Goal: Task Accomplishment & Management: Complete application form

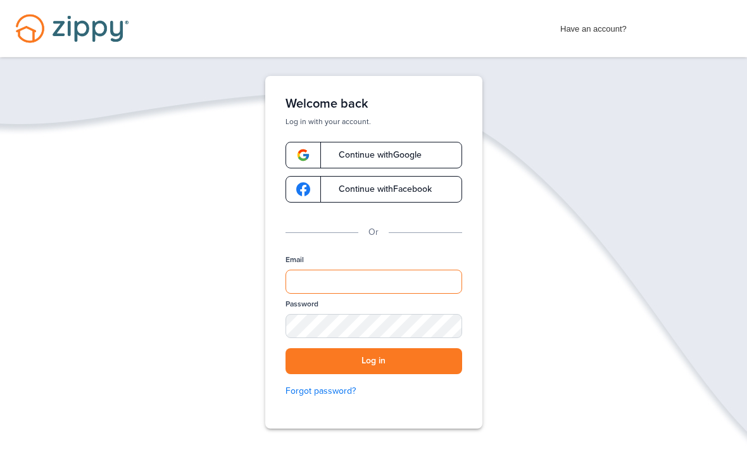
click at [387, 291] on input "Email" at bounding box center [374, 282] width 177 height 24
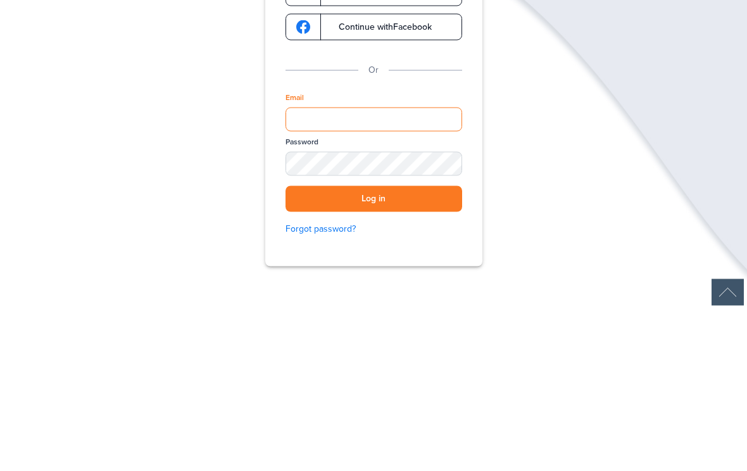
type input "**********"
click at [374, 348] on button "Log in" at bounding box center [374, 361] width 177 height 26
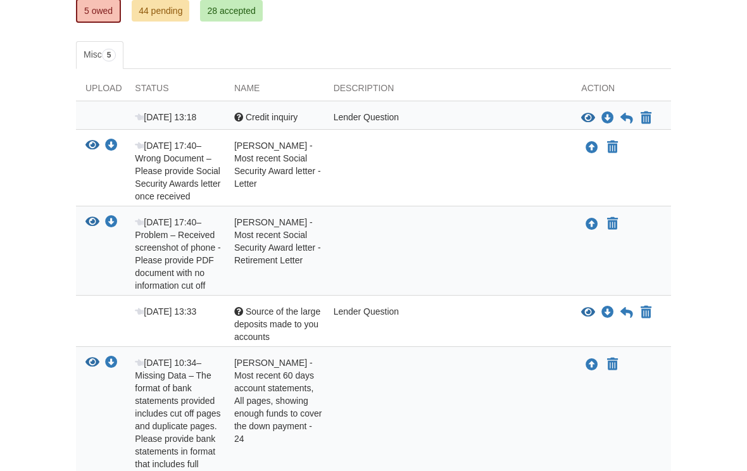
scroll to position [232, 0]
click at [599, 223] on button "Upload your document" at bounding box center [591, 225] width 15 height 16
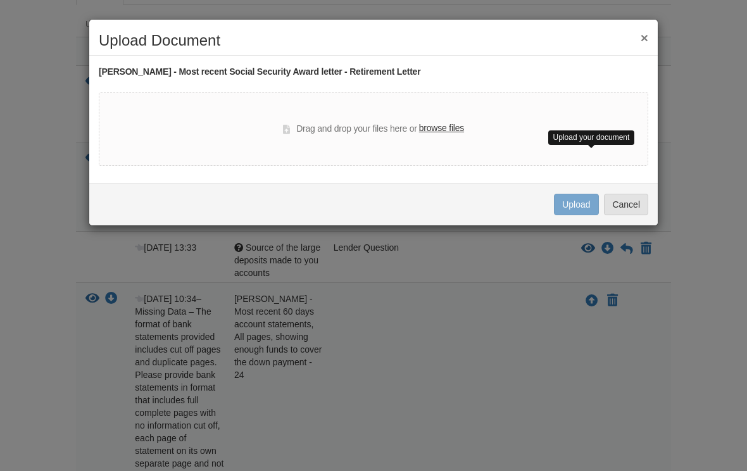
scroll to position [286, 0]
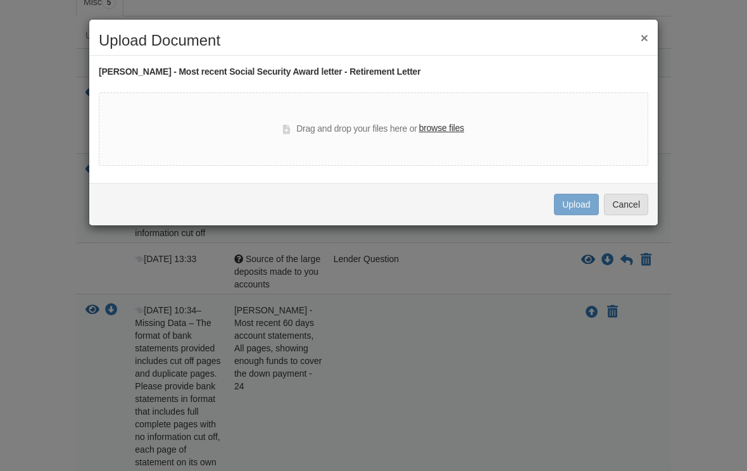
click at [448, 125] on label "browse files" at bounding box center [441, 129] width 45 height 14
click at [0, 0] on input "browse files" at bounding box center [0, 0] width 0 height 0
click at [657, 37] on div "× Upload Document" at bounding box center [373, 43] width 568 height 23
click at [646, 40] on button "×" at bounding box center [645, 37] width 8 height 13
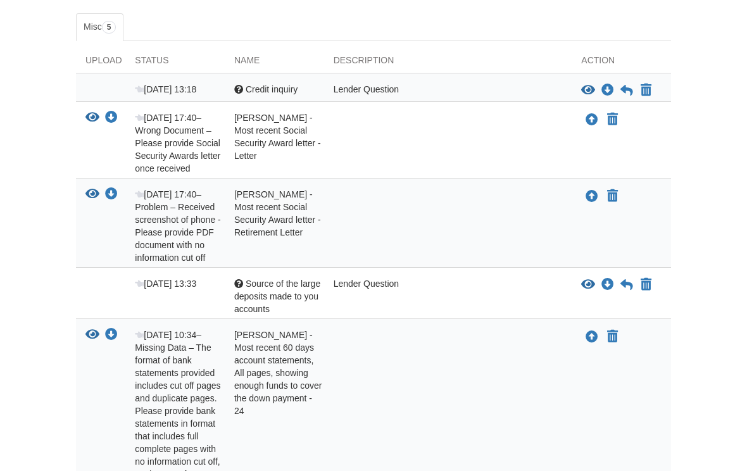
scroll to position [261, 0]
click at [598, 196] on icon "Upload David Stephens - Most recent Social Security Award letter - Retirement L…" at bounding box center [592, 196] width 13 height 13
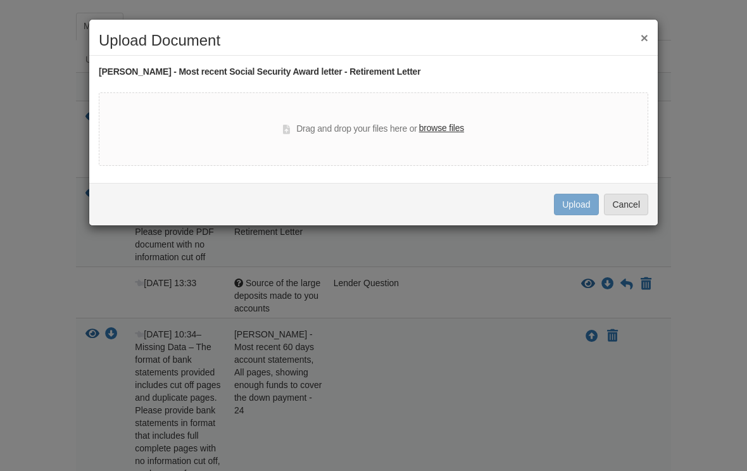
click at [447, 130] on label "browse files" at bounding box center [441, 129] width 45 height 14
click at [0, 0] on input "browse files" at bounding box center [0, 0] width 0 height 0
click at [631, 204] on button "Cancel" at bounding box center [626, 205] width 44 height 22
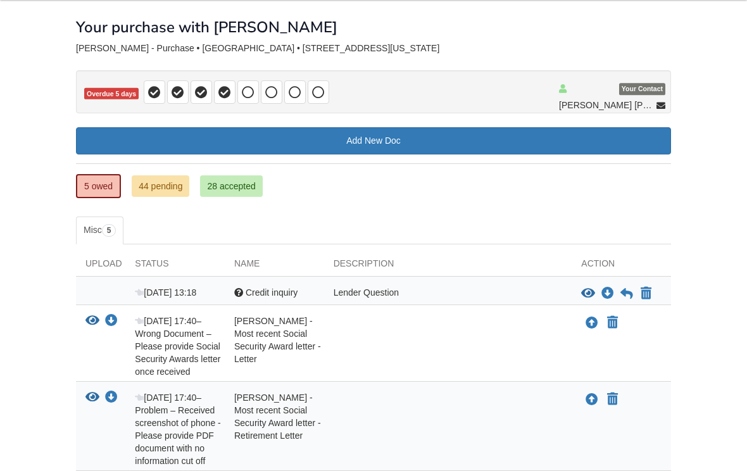
scroll to position [58, 0]
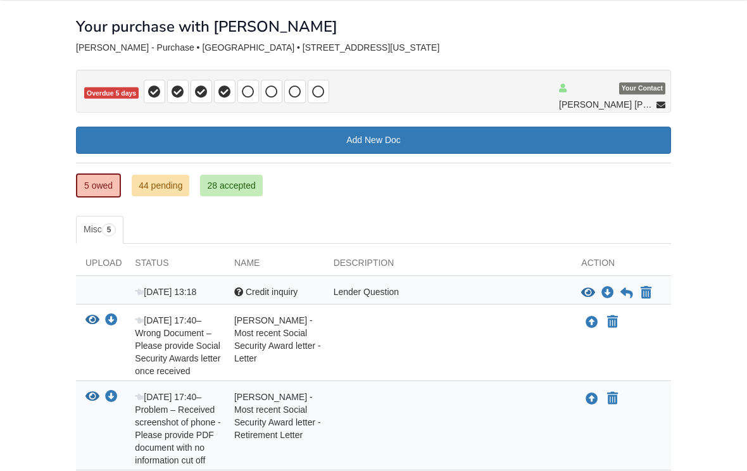
click at [594, 400] on icon "Upload David Stephens - Most recent Social Security Award letter - Retirement L…" at bounding box center [592, 400] width 13 height 13
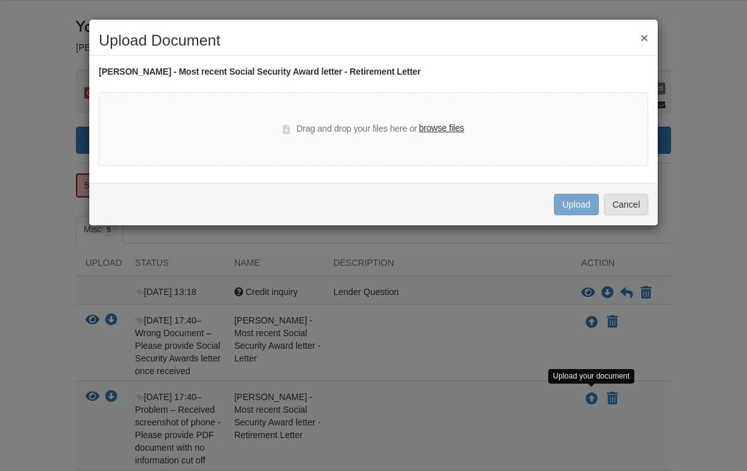
click at [440, 129] on label "browse files" at bounding box center [441, 129] width 45 height 14
click at [0, 0] on input "browse files" at bounding box center [0, 0] width 0 height 0
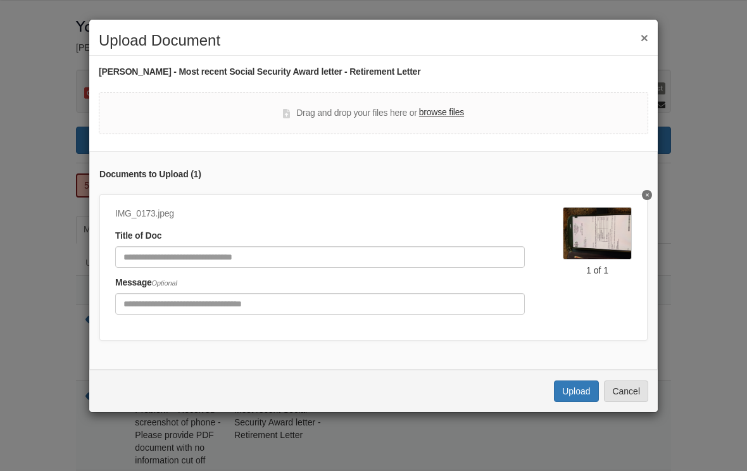
click at [42, 394] on div "× Upload Document [PERSON_NAME] - Most recent Social Security Award letter - Re…" at bounding box center [373, 235] width 747 height 471
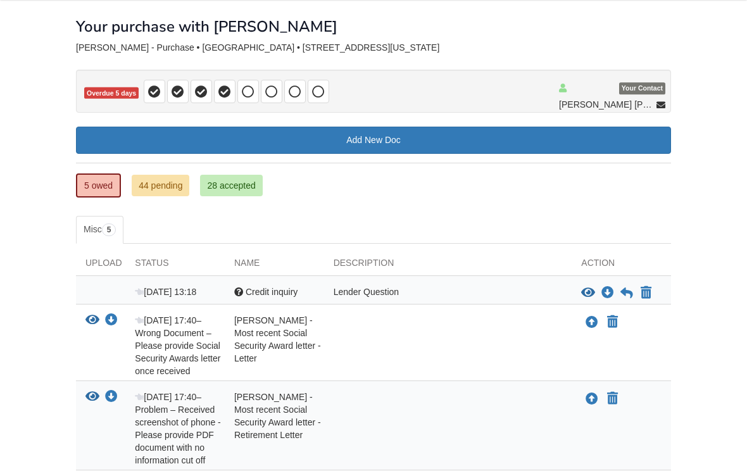
click at [593, 317] on icon "Upload David Stephens - Most recent Social Security Award letter - Letter" at bounding box center [592, 323] width 13 height 13
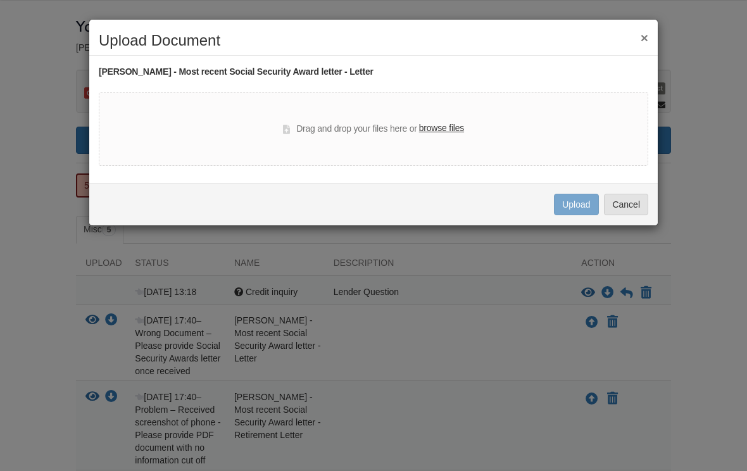
click at [438, 123] on label "browse files" at bounding box center [441, 129] width 45 height 14
click at [0, 0] on input "browse files" at bounding box center [0, 0] width 0 height 0
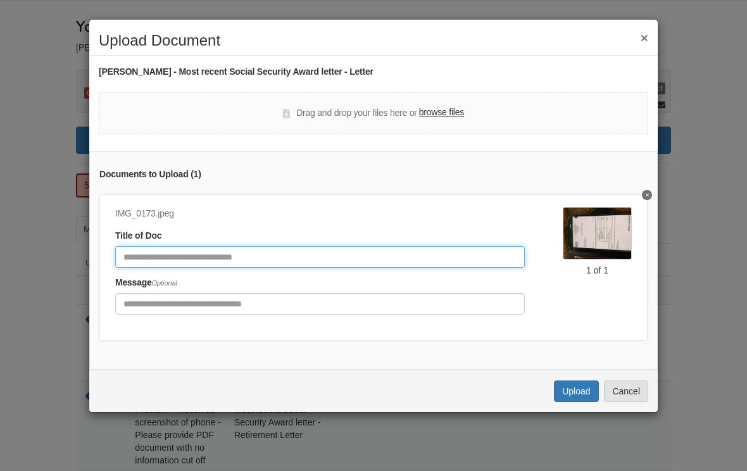
click at [137, 256] on input "Document Title" at bounding box center [320, 257] width 410 height 22
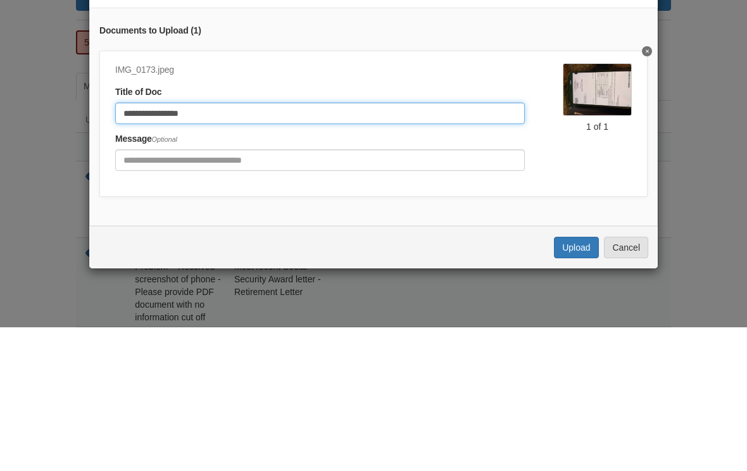
type input "**********"
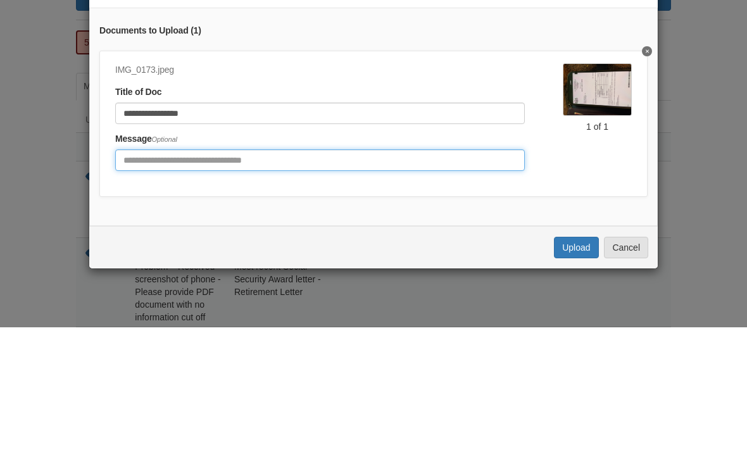
click at [129, 293] on input "Include any comments on this document" at bounding box center [320, 304] width 410 height 22
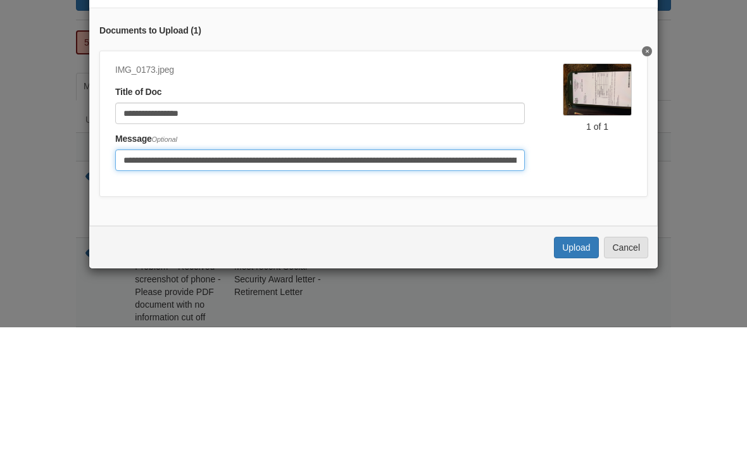
click at [353, 293] on input "**********" at bounding box center [320, 304] width 410 height 22
click at [525, 293] on input "**********" at bounding box center [320, 304] width 410 height 22
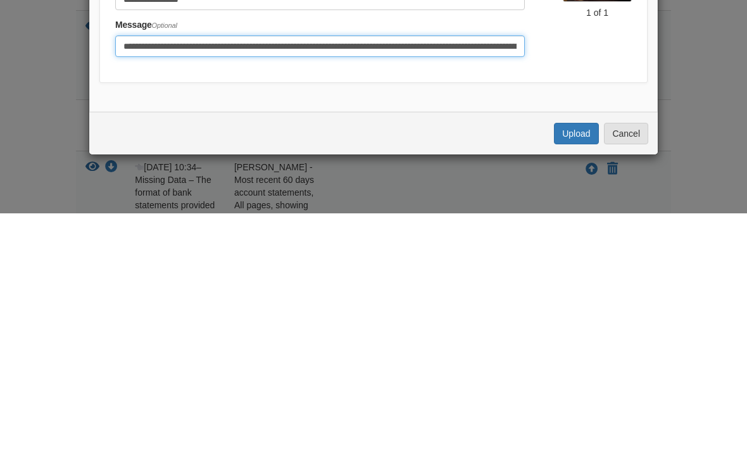
scroll to position [175, 0]
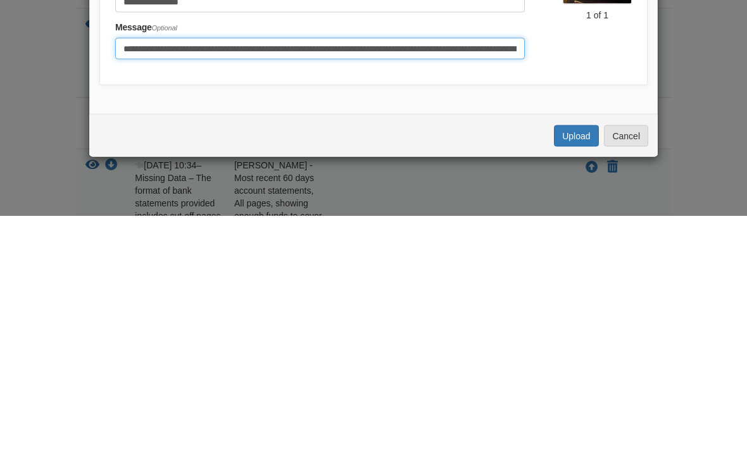
type input "**********"
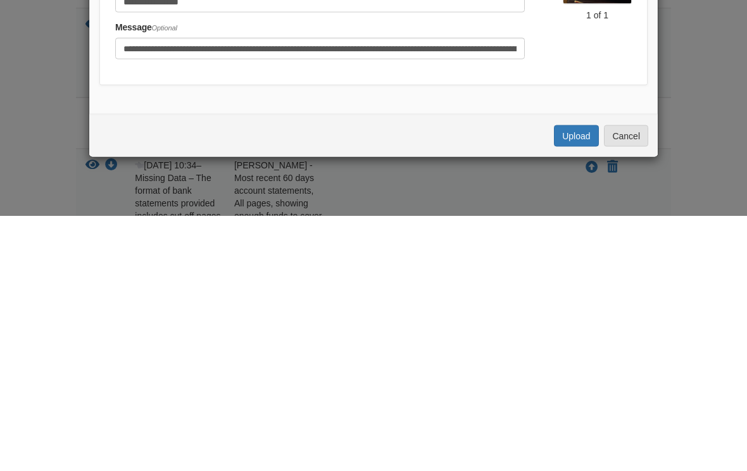
click at [578, 380] on button "Upload" at bounding box center [576, 391] width 44 height 22
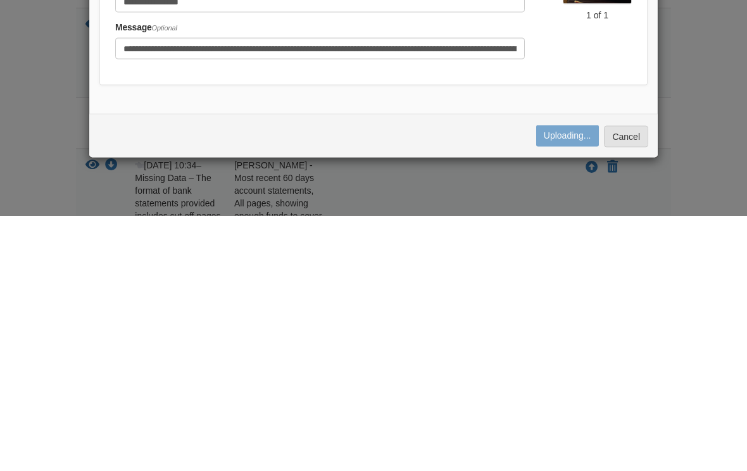
scroll to position [419, 0]
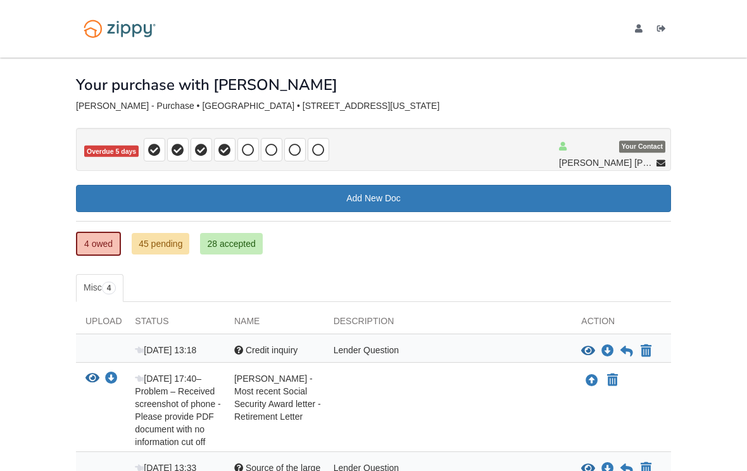
scroll to position [342, 0]
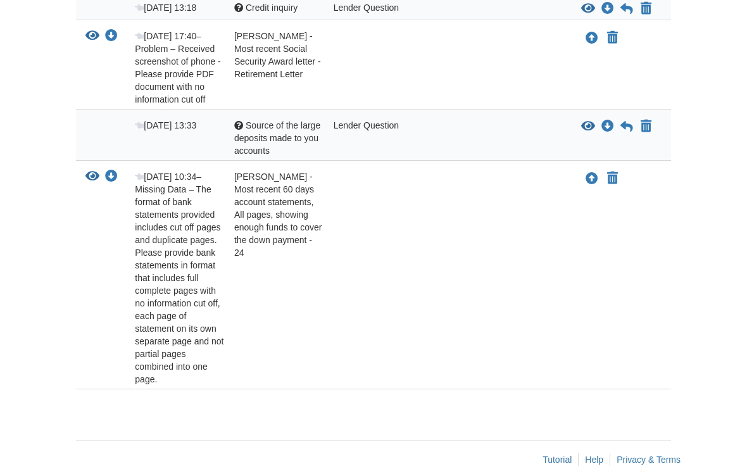
click at [44, 377] on body "mrs.djstephens4@yahoo.com Logout" at bounding box center [373, 75] width 747 height 834
